Goal: Use online tool/utility: Use online tool/utility

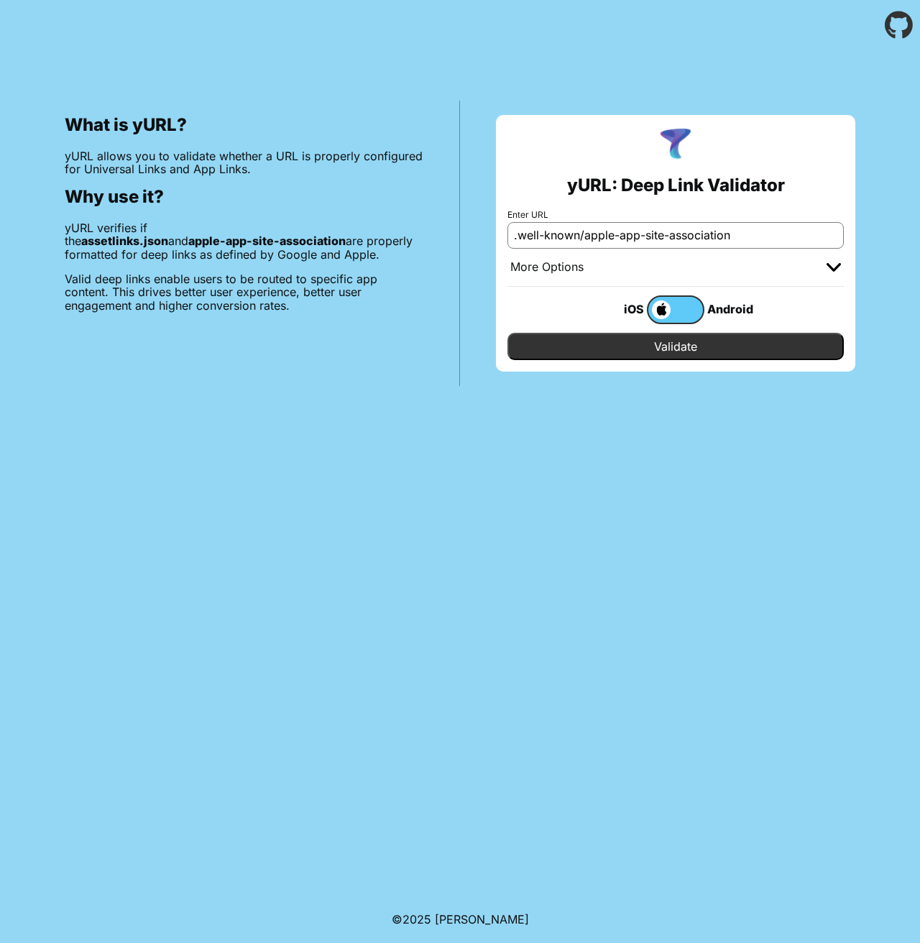
paste input "[URL][DOMAIN_NAME]"
type input "[URL][DOMAIN_NAME]"
click at [812, 349] on input "Validate" at bounding box center [676, 346] width 336 height 27
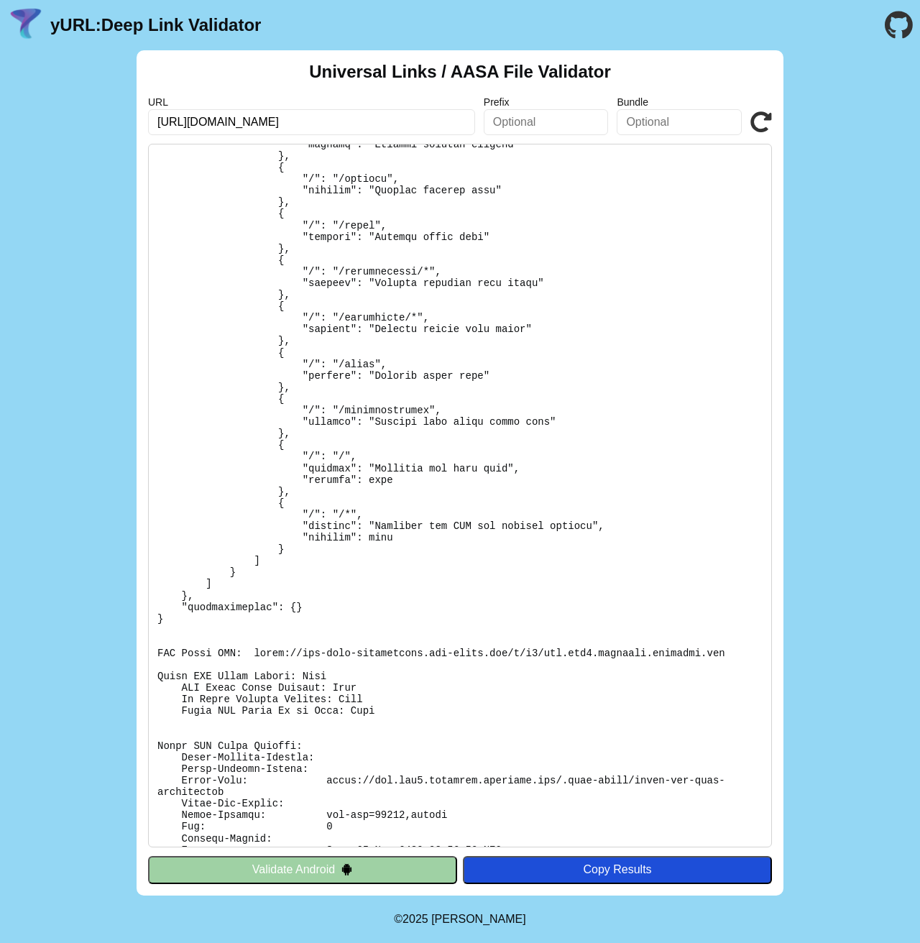
scroll to position [441, 0]
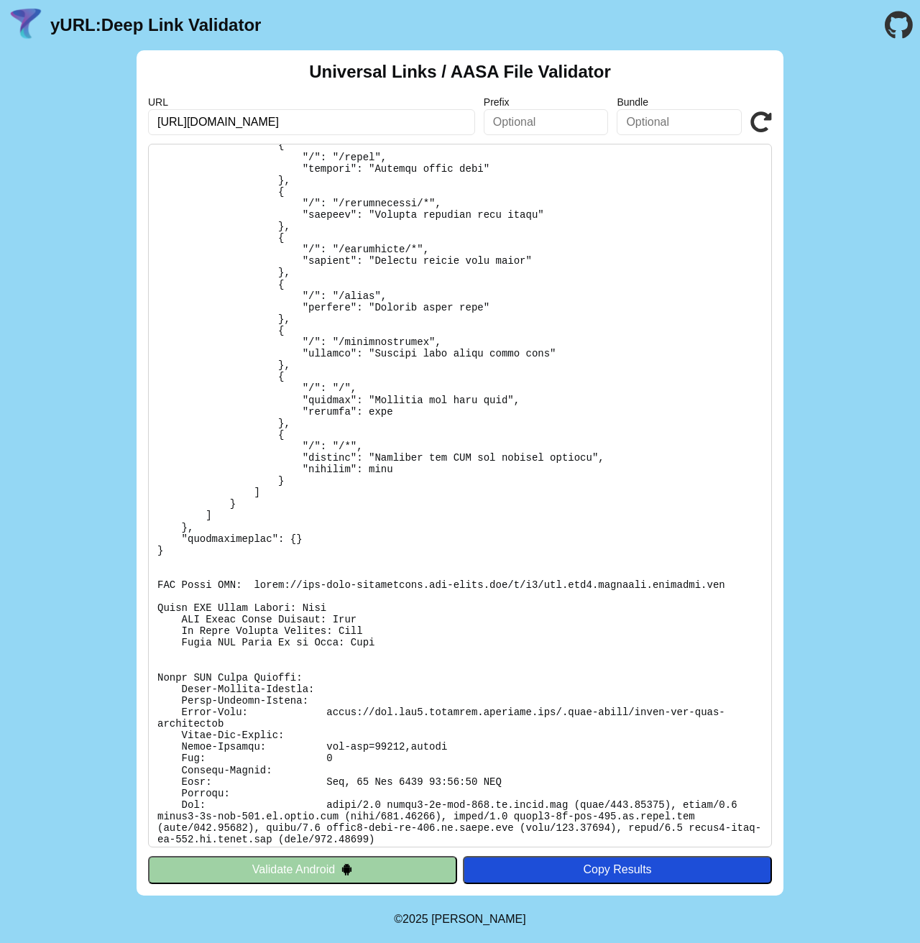
click at [272, 579] on pre at bounding box center [460, 496] width 624 height 704
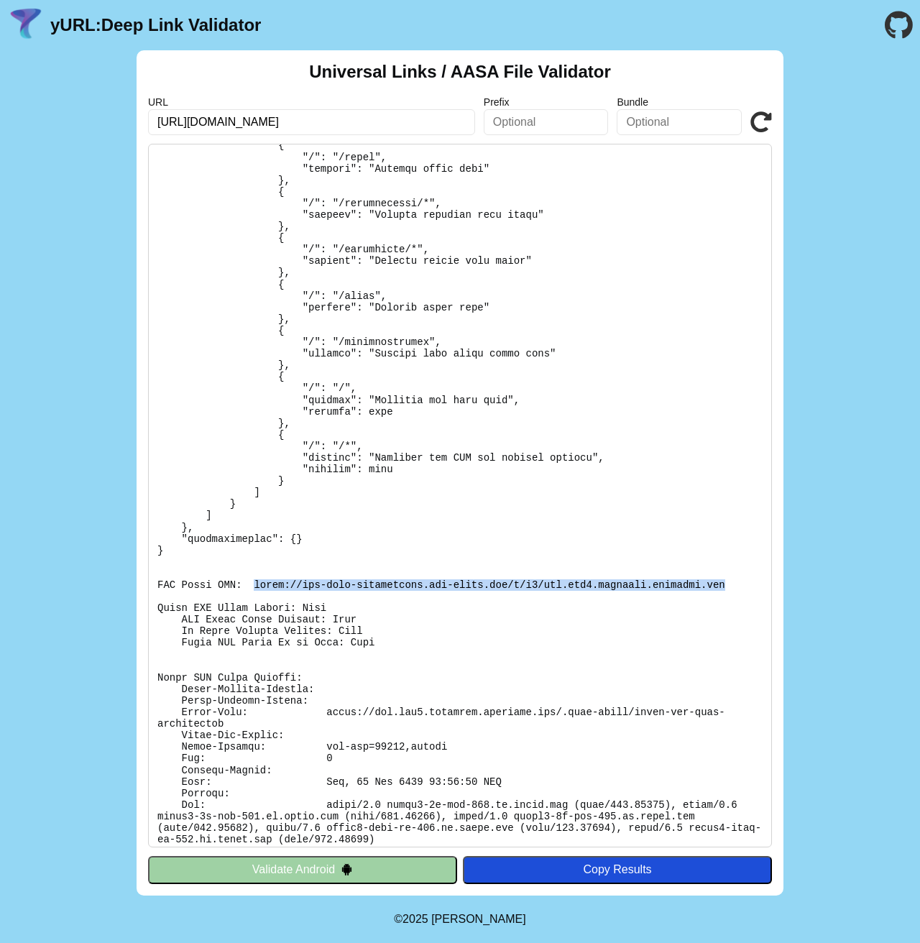
drag, startPoint x: 272, startPoint y: 579, endPoint x: 720, endPoint y: 584, distance: 447.2
click at [720, 584] on pre at bounding box center [460, 496] width 624 height 704
copy pre "[URL][DOMAIN_NAME][DOMAIN_NAME]"
click at [389, 124] on input "[URL][DOMAIN_NAME]" at bounding box center [311, 122] width 327 height 26
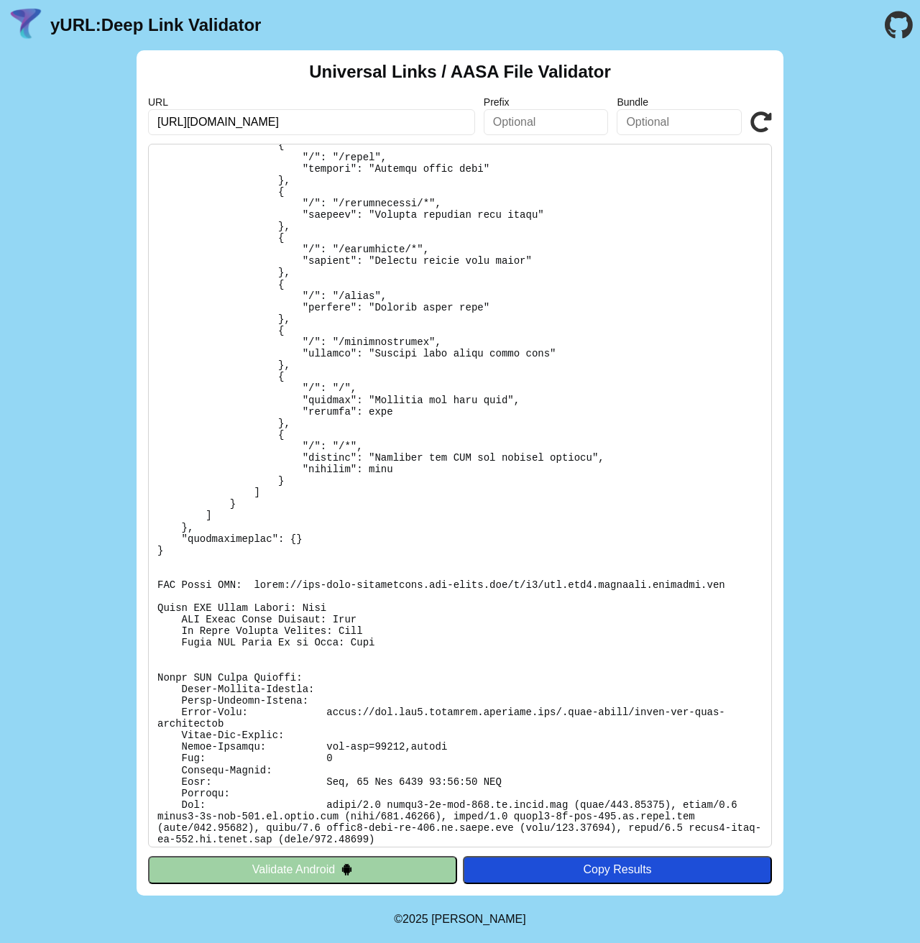
click at [389, 124] on input "[URL][DOMAIN_NAME]" at bounding box center [311, 122] width 327 height 26
click at [318, 123] on input "[URL][DOMAIN_NAME]" at bounding box center [311, 122] width 327 height 26
click at [356, 117] on input "[URL][DOMAIN_NAME]" at bounding box center [311, 122] width 327 height 26
drag, startPoint x: 354, startPoint y: 118, endPoint x: 147, endPoint y: 121, distance: 207.8
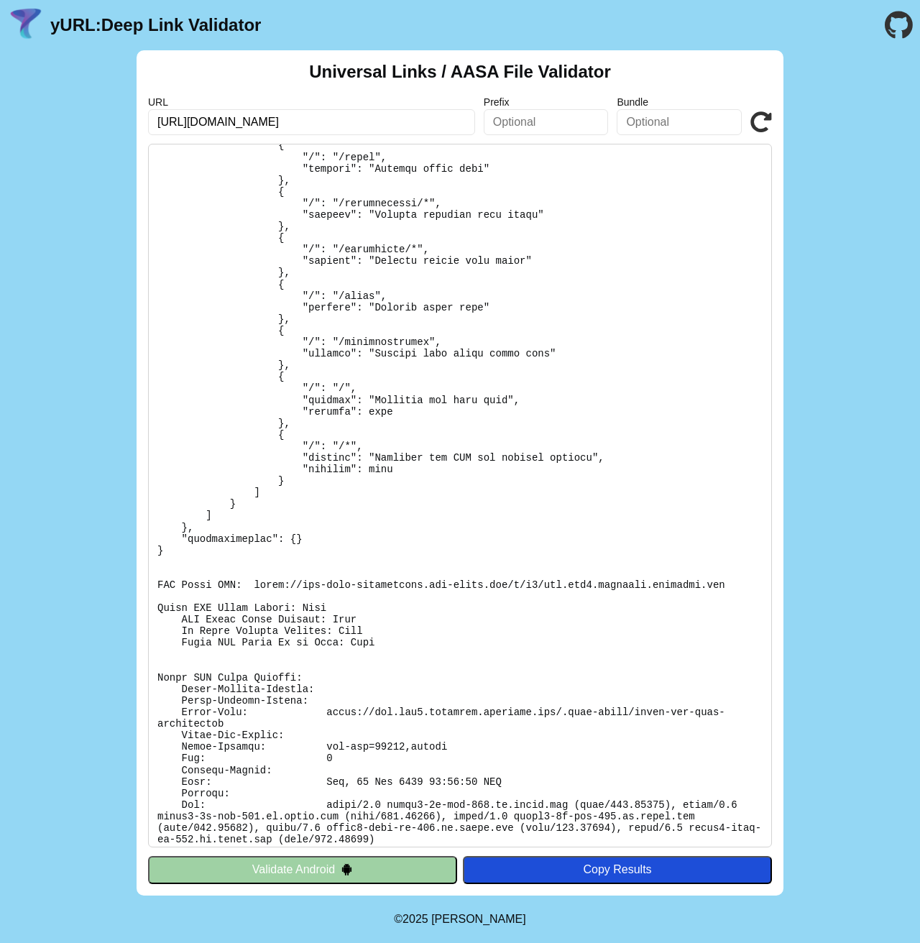
click at [147, 121] on div "Universal Links / AASA File Validator URL [URL][DOMAIN_NAME] Prefix Bundle Vali…" at bounding box center [460, 472] width 647 height 845
